Goal: Task Accomplishment & Management: Complete application form

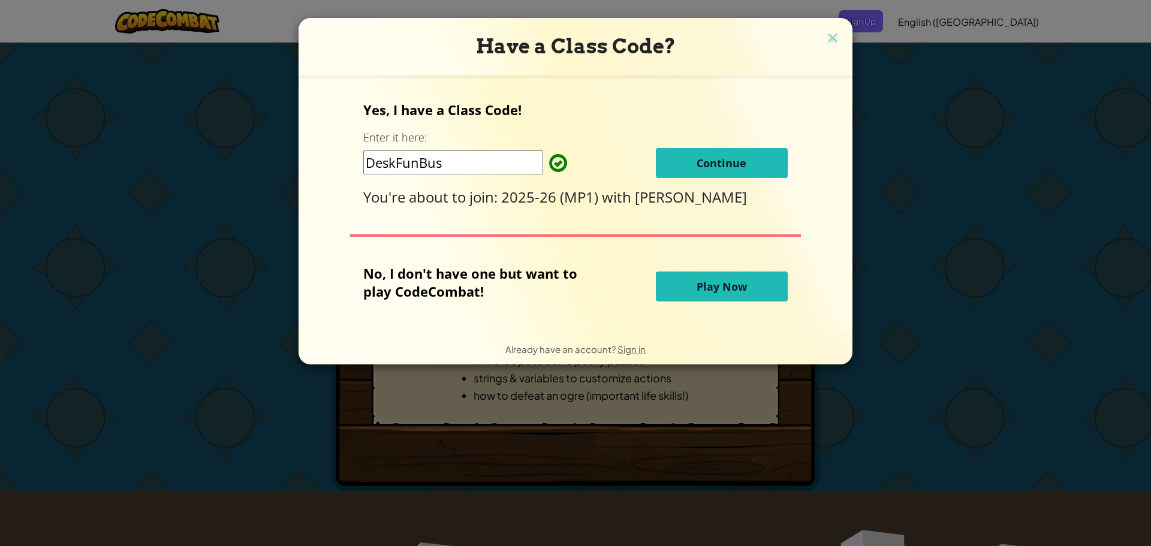
click at [707, 165] on span "Continue" at bounding box center [722, 163] width 50 height 14
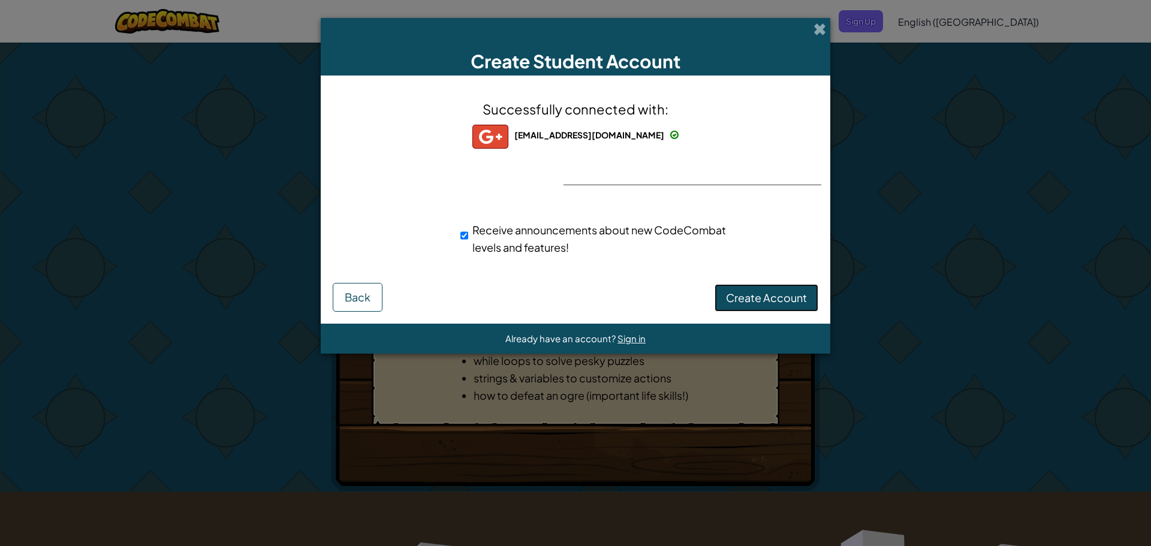
click at [756, 303] on span "Create Account" at bounding box center [766, 298] width 81 height 14
click at [758, 288] on button "Create Account" at bounding box center [767, 298] width 104 height 28
click at [765, 303] on button "Create Account" at bounding box center [767, 298] width 104 height 28
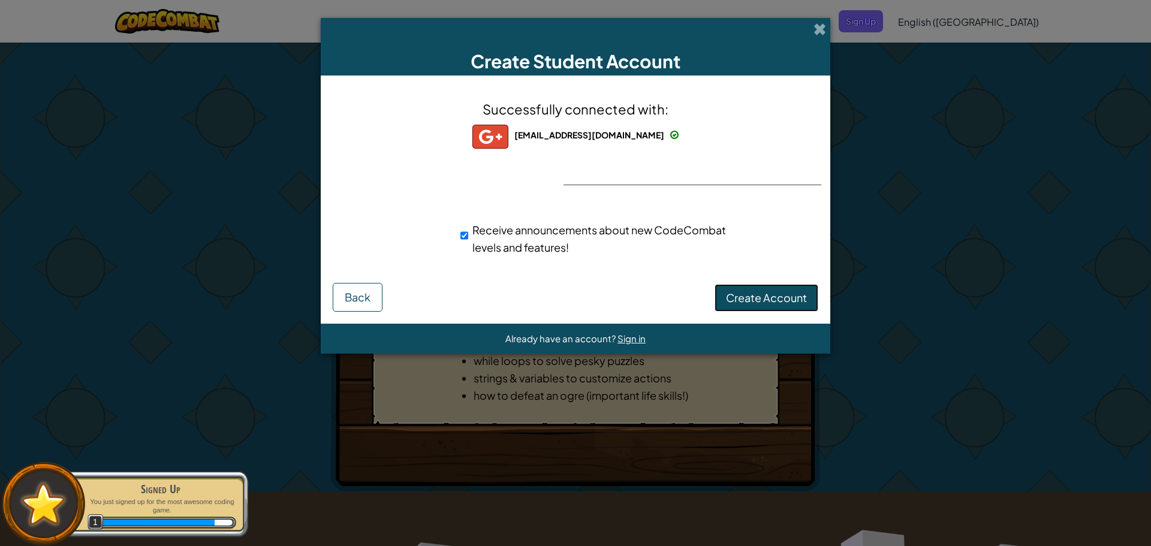
click at [770, 311] on button "Create Account" at bounding box center [767, 298] width 104 height 28
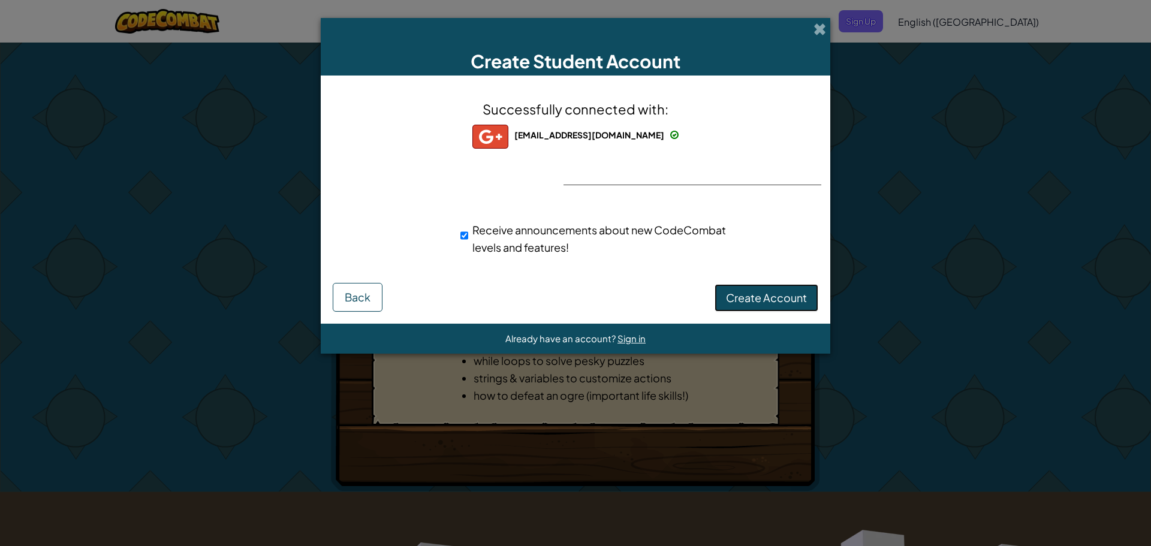
click at [763, 304] on button "Create Account" at bounding box center [767, 298] width 104 height 28
click at [763, 304] on div "Creating Account... Back" at bounding box center [576, 297] width 486 height 29
click at [773, 302] on button "Create Account" at bounding box center [767, 298] width 104 height 28
click at [768, 300] on button "Create Account" at bounding box center [767, 298] width 104 height 28
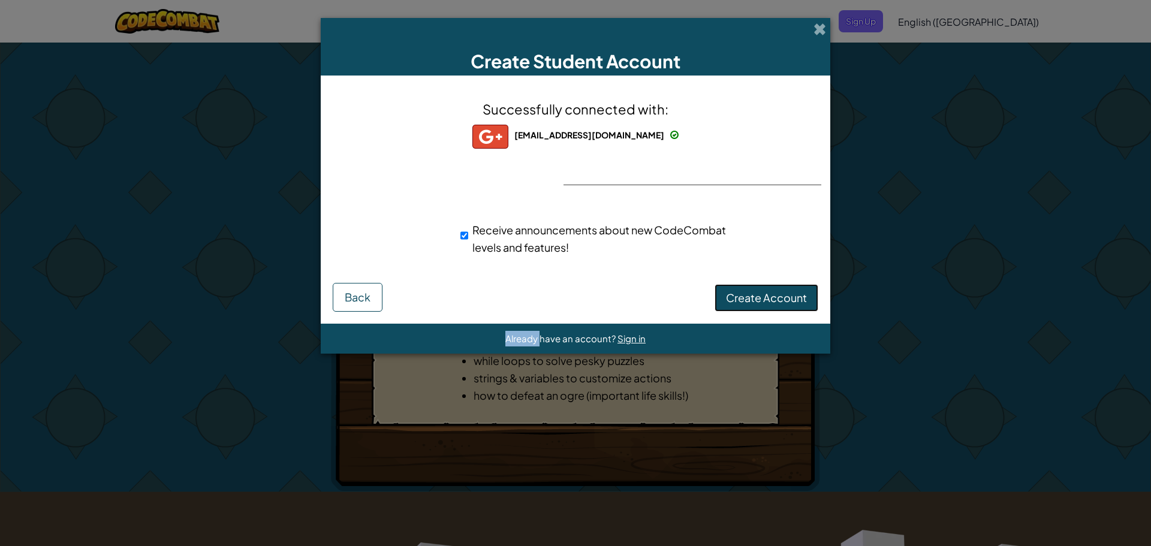
click at [768, 300] on button "Create Account" at bounding box center [767, 298] width 104 height 28
click at [574, 313] on form "Successfully connected with: [EMAIL_ADDRESS][DOMAIN_NAME] [EMAIL_ADDRESS][DOMAI…" at bounding box center [576, 200] width 510 height 248
click at [777, 294] on button "Create Account" at bounding box center [767, 298] width 104 height 28
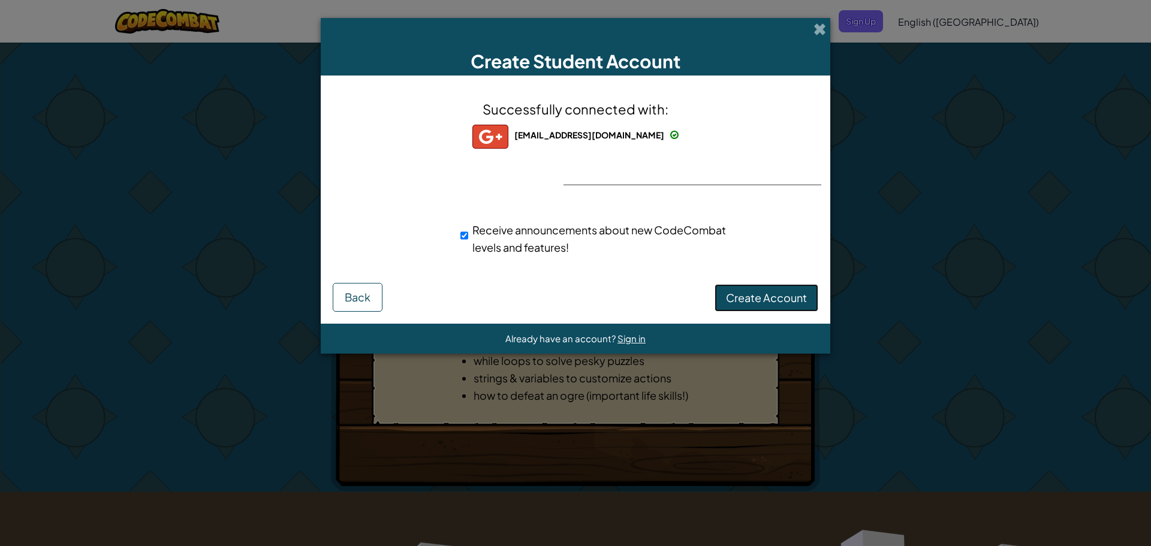
click at [777, 294] on button "Create Account" at bounding box center [767, 298] width 104 height 28
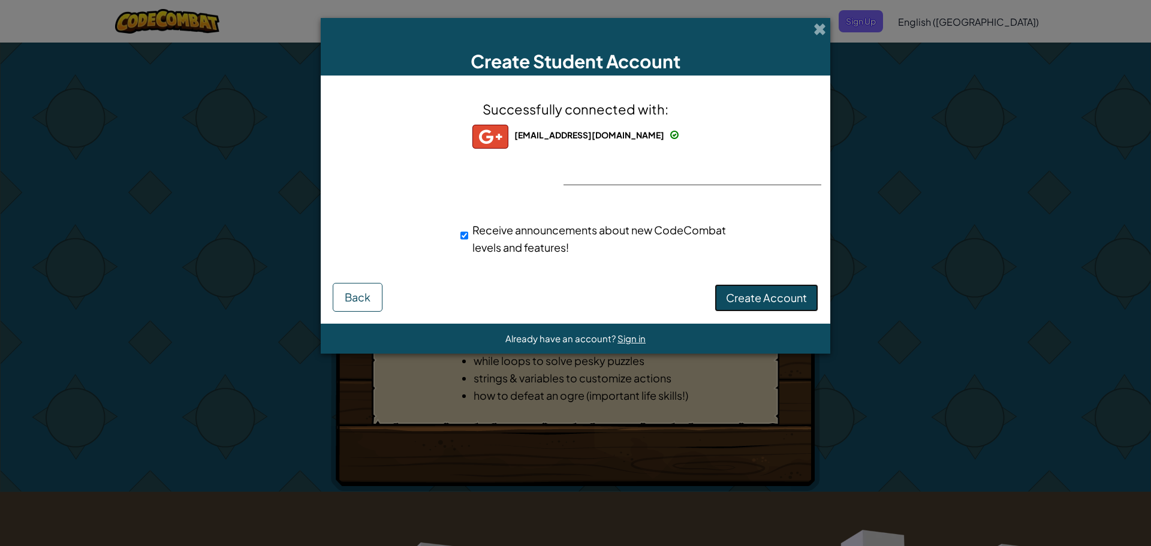
click at [777, 294] on button "Create Account" at bounding box center [767, 298] width 104 height 28
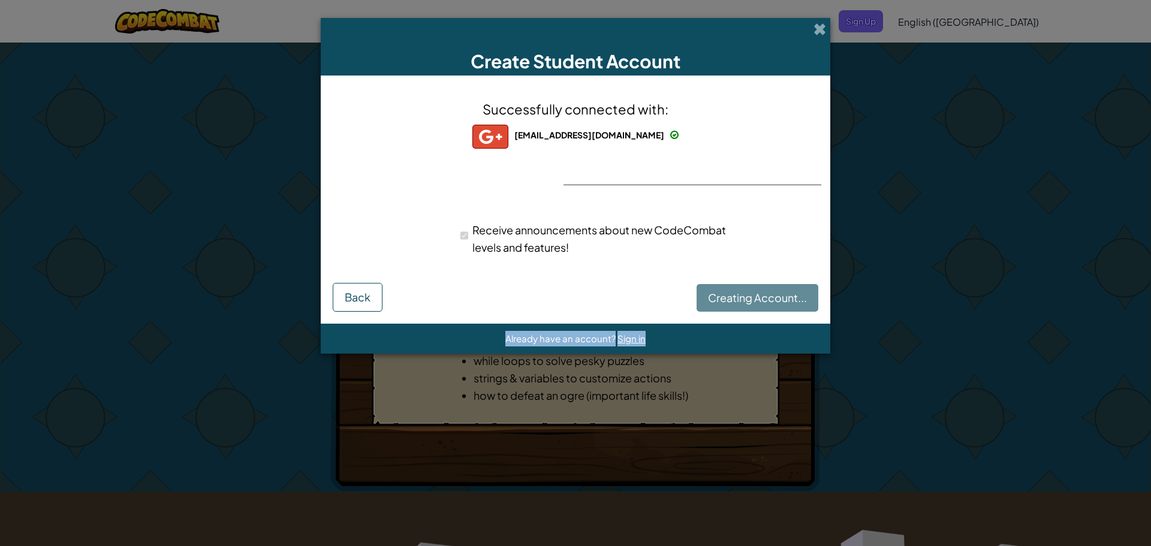
click at [777, 294] on div "Creating Account... Back" at bounding box center [576, 297] width 486 height 29
click at [777, 294] on button "Create Account" at bounding box center [767, 298] width 104 height 28
click at [777, 294] on div "Creating Account... Back" at bounding box center [576, 297] width 486 height 29
click at [753, 297] on button "Create Account" at bounding box center [767, 298] width 104 height 28
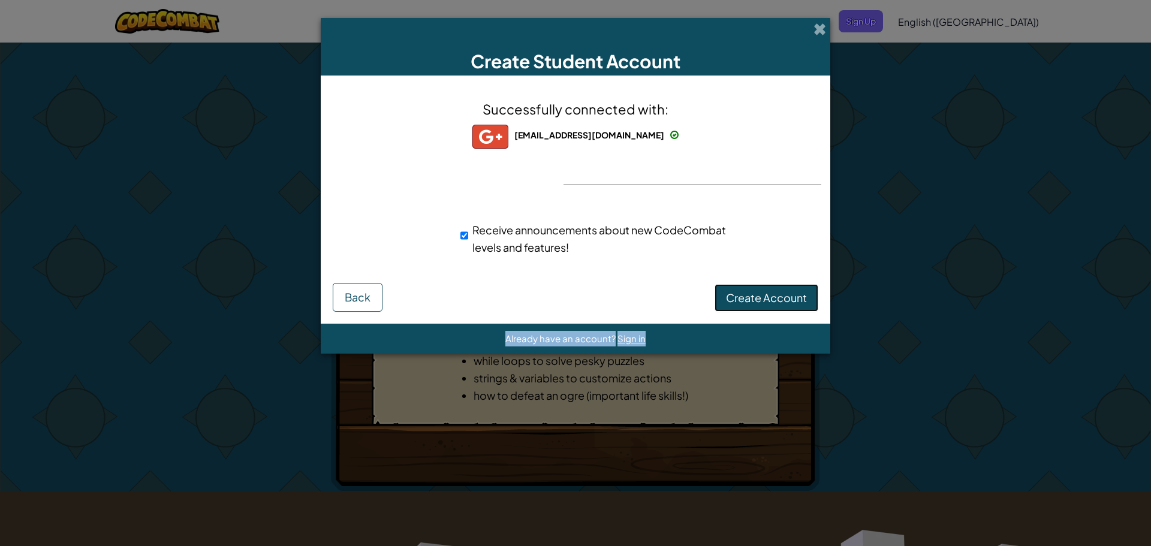
click at [804, 298] on button "Create Account" at bounding box center [767, 298] width 104 height 28
click at [782, 290] on button "Create Account" at bounding box center [767, 298] width 104 height 28
click at [785, 295] on button "Create Account" at bounding box center [767, 298] width 104 height 28
click at [345, 295] on span "Back" at bounding box center [358, 297] width 26 height 14
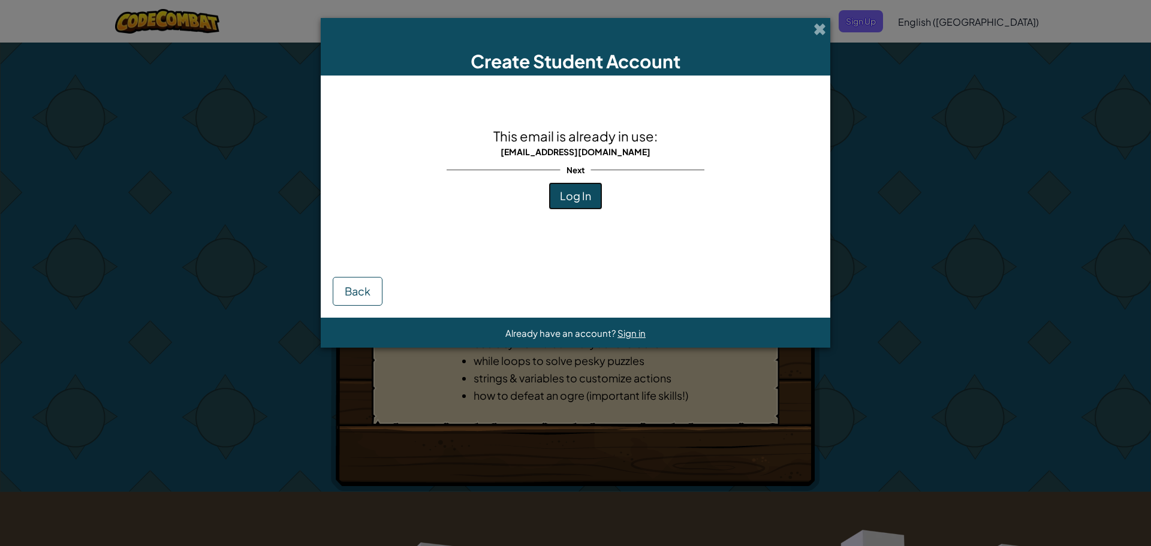
click at [576, 195] on span "Log In" at bounding box center [575, 196] width 31 height 14
